Goal: Transaction & Acquisition: Purchase product/service

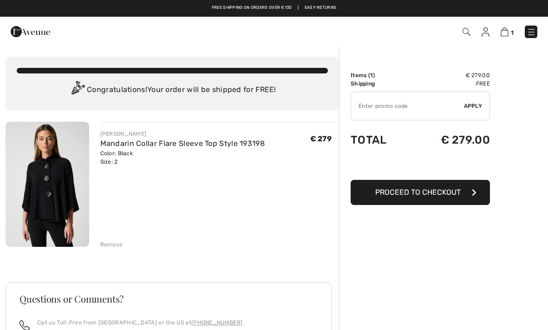
click at [49, 181] on img at bounding box center [48, 184] width 84 height 125
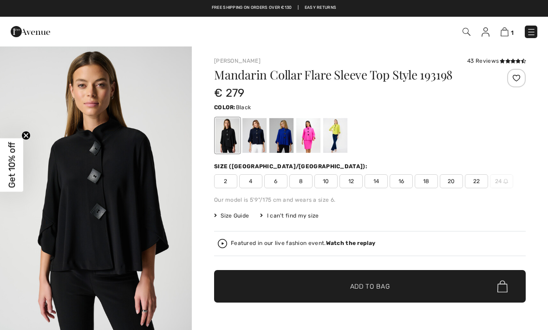
click at [90, 191] on img "1 / 14" at bounding box center [96, 190] width 192 height 288
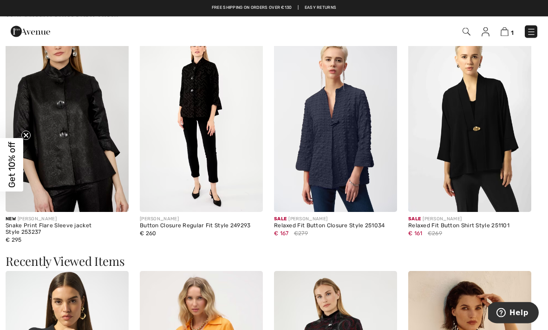
scroll to position [1113, 0]
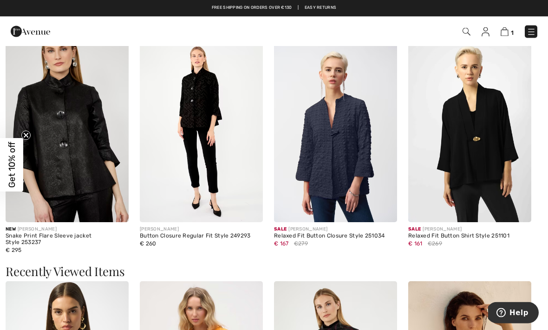
click at [195, 100] on img at bounding box center [201, 130] width 123 height 185
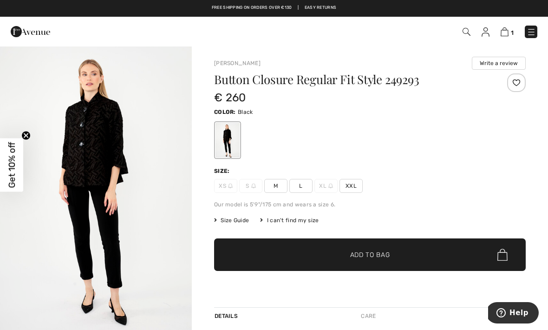
click at [94, 139] on img "1 / 4" at bounding box center [96, 190] width 192 height 288
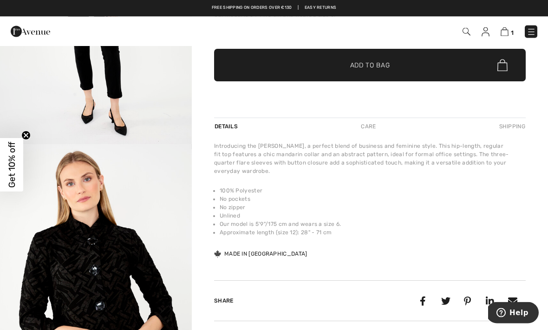
click at [534, 63] on div "Frank Lyman Write a review Button Closure Regular Fit Style 249293 € 260 Color:…" at bounding box center [370, 107] width 356 height 503
click at [113, 266] on img "2 / 4" at bounding box center [96, 289] width 192 height 288
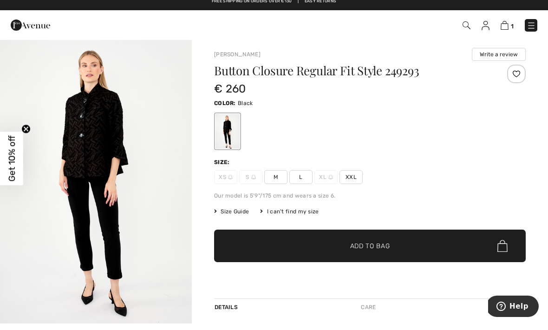
scroll to position [9, 0]
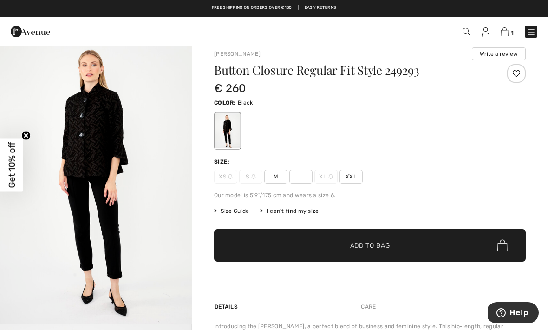
click at [275, 211] on div "I can't find my size" at bounding box center [289, 211] width 59 height 8
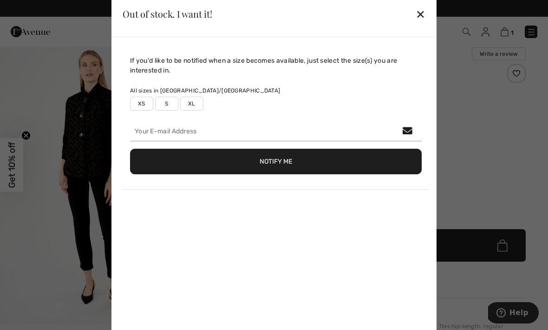
click at [165, 105] on label "S" at bounding box center [166, 104] width 23 height 14
type input "true"
click at [213, 171] on button "Notify Me" at bounding box center [276, 162] width 292 height 26
click at [167, 190] on div "E-mail provided is invalid" at bounding box center [276, 187] width 292 height 10
click at [147, 188] on div "E-mail provided is invalid" at bounding box center [276, 187] width 292 height 10
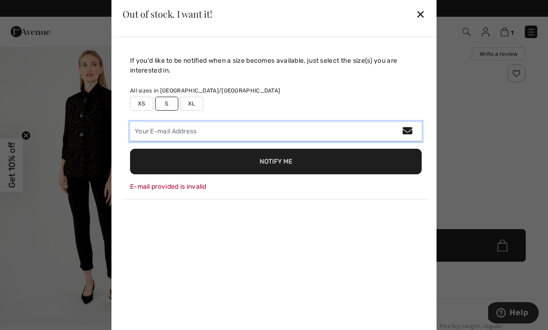
click at [147, 132] on input "email" at bounding box center [276, 132] width 292 height 20
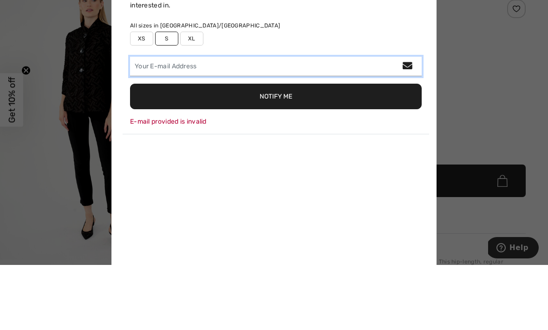
type input "laura.matteotti@tiscali.it"
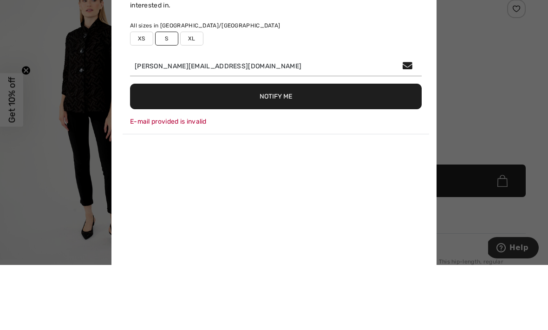
scroll to position [74, 0]
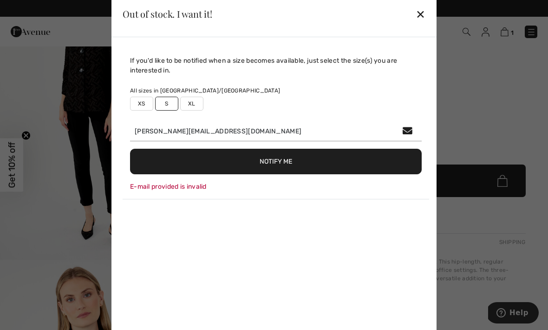
click at [244, 165] on button "Notify Me" at bounding box center [276, 162] width 292 height 26
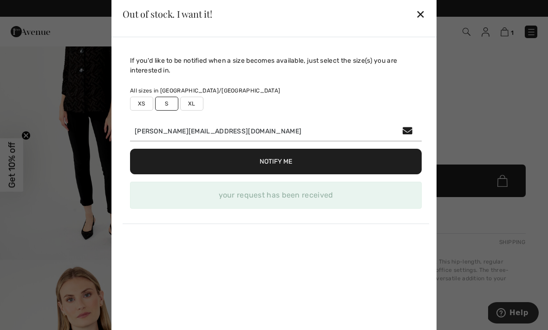
click at [421, 13] on div "✕" at bounding box center [421, 14] width 10 height 20
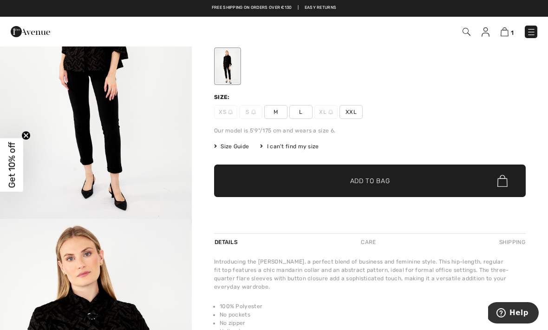
scroll to position [0, 0]
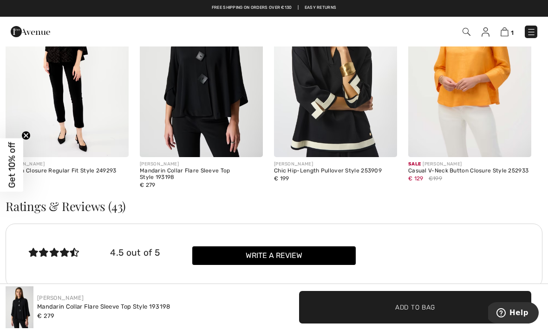
scroll to position [1384, 0]
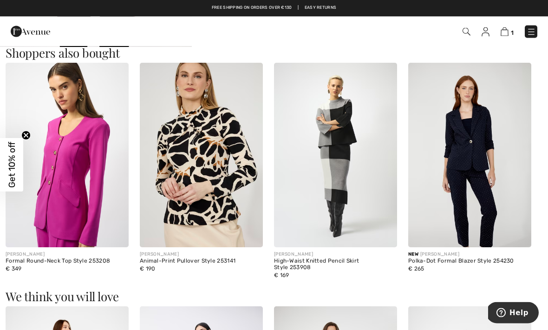
scroll to position [501, 0]
click at [334, 135] on img at bounding box center [335, 156] width 123 height 185
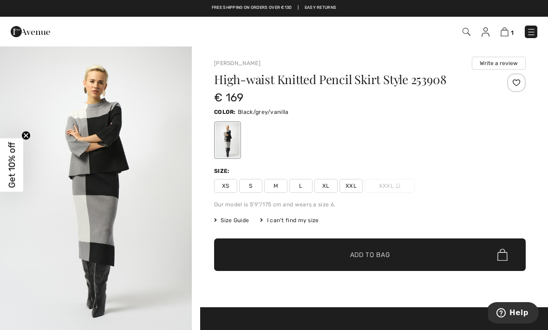
click at [103, 165] on img "1 / 7" at bounding box center [96, 190] width 192 height 288
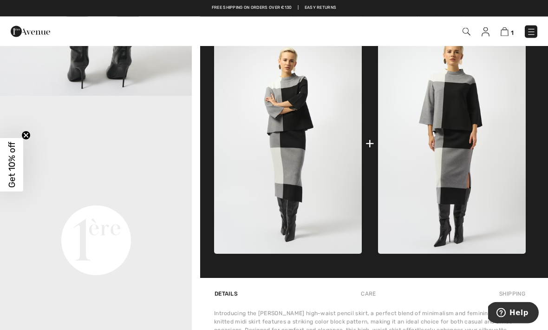
scroll to position [333, 0]
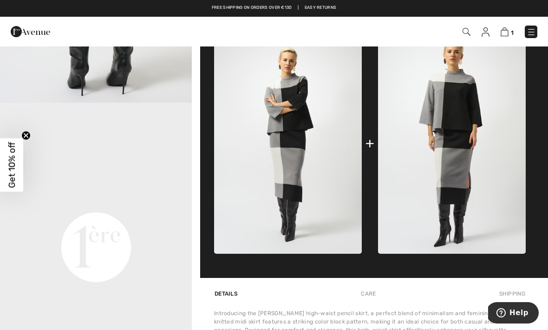
click at [439, 105] on img at bounding box center [452, 143] width 148 height 221
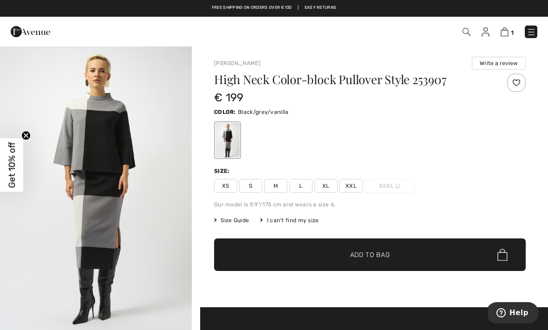
click at [108, 148] on img "1 / 6" at bounding box center [96, 190] width 192 height 288
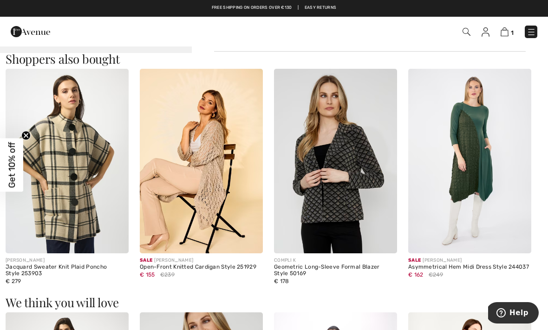
scroll to position [793, 0]
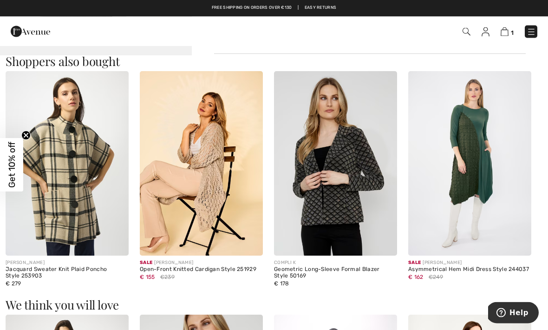
click at [489, 137] on img at bounding box center [470, 164] width 123 height 185
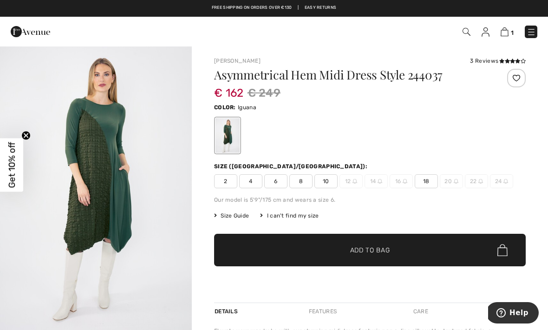
click at [106, 151] on img "1 / 4" at bounding box center [96, 190] width 192 height 288
